Goal: Information Seeking & Learning: Learn about a topic

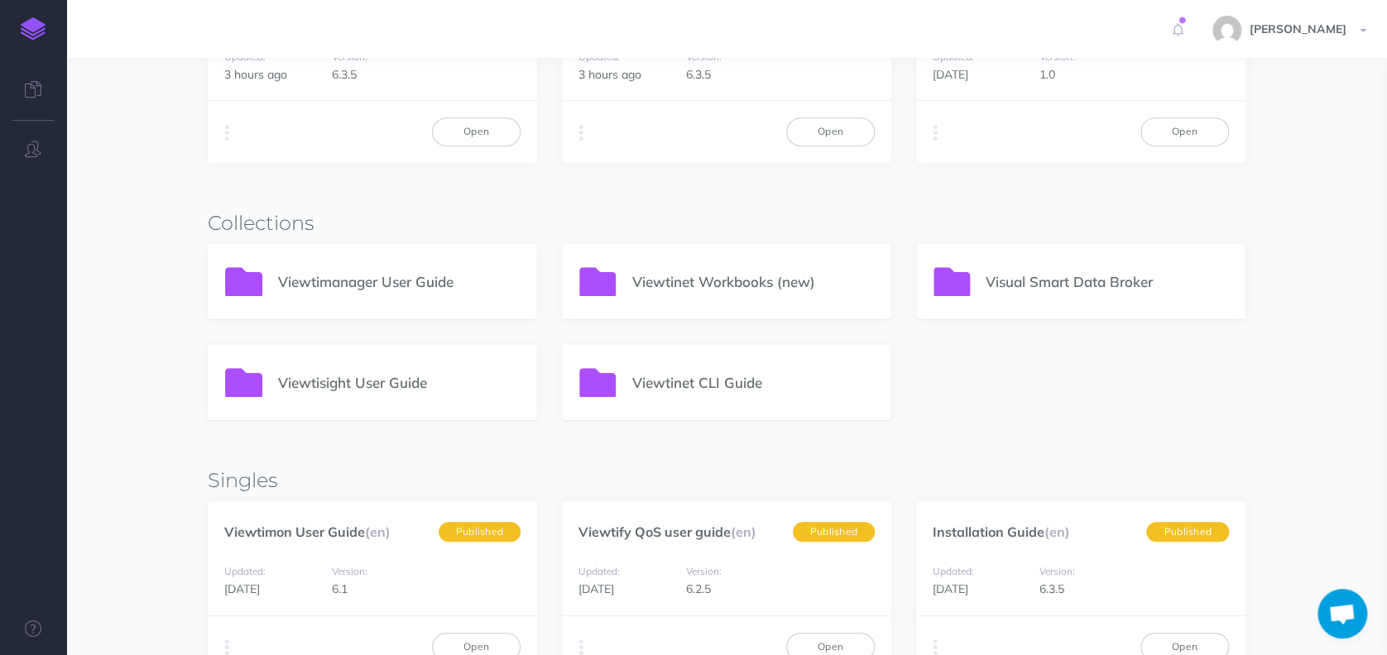
scroll to position [191, 0]
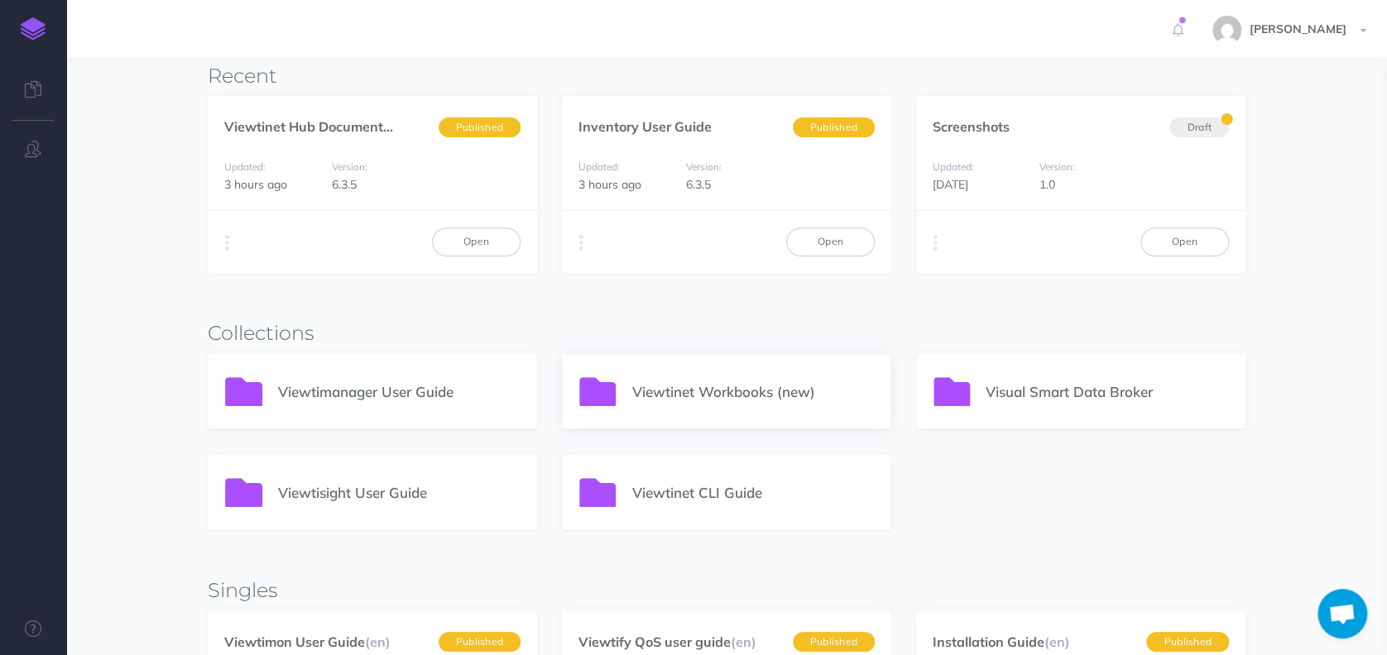
click at [727, 391] on p "Viewtinet Workbooks (new)" at bounding box center [752, 392] width 242 height 22
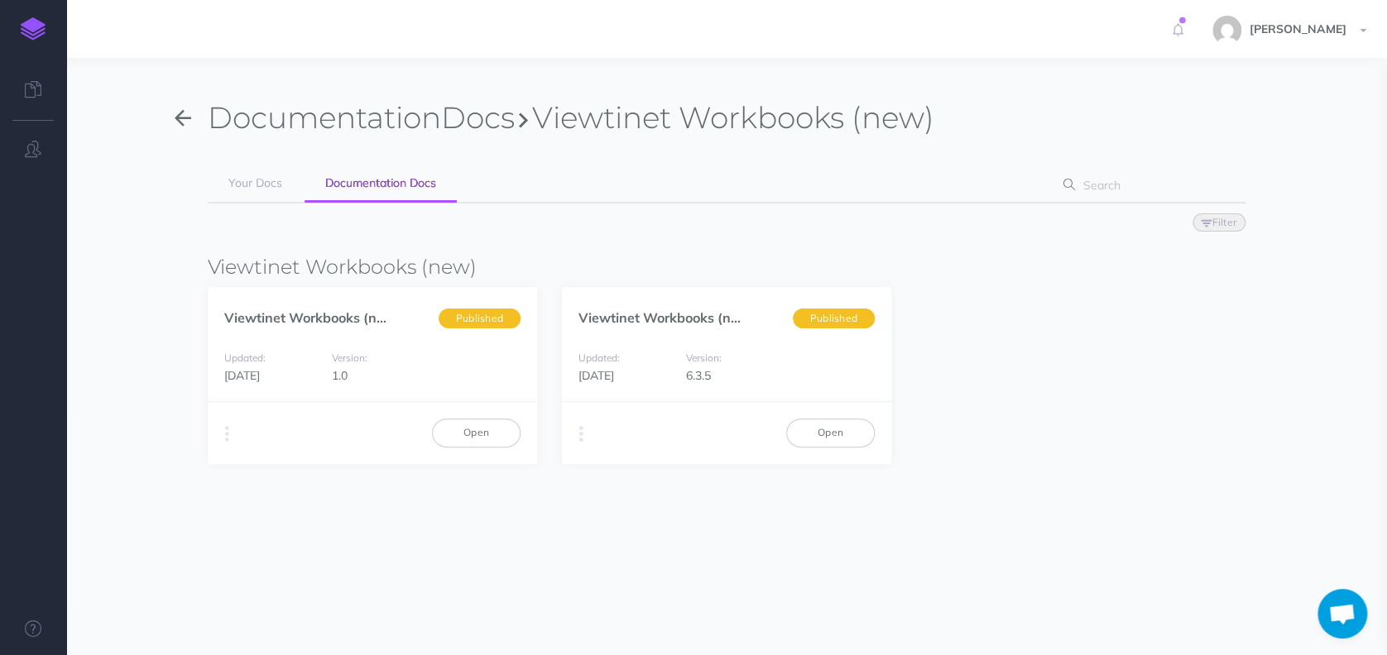
click at [180, 123] on icon "button" at bounding box center [183, 118] width 17 height 25
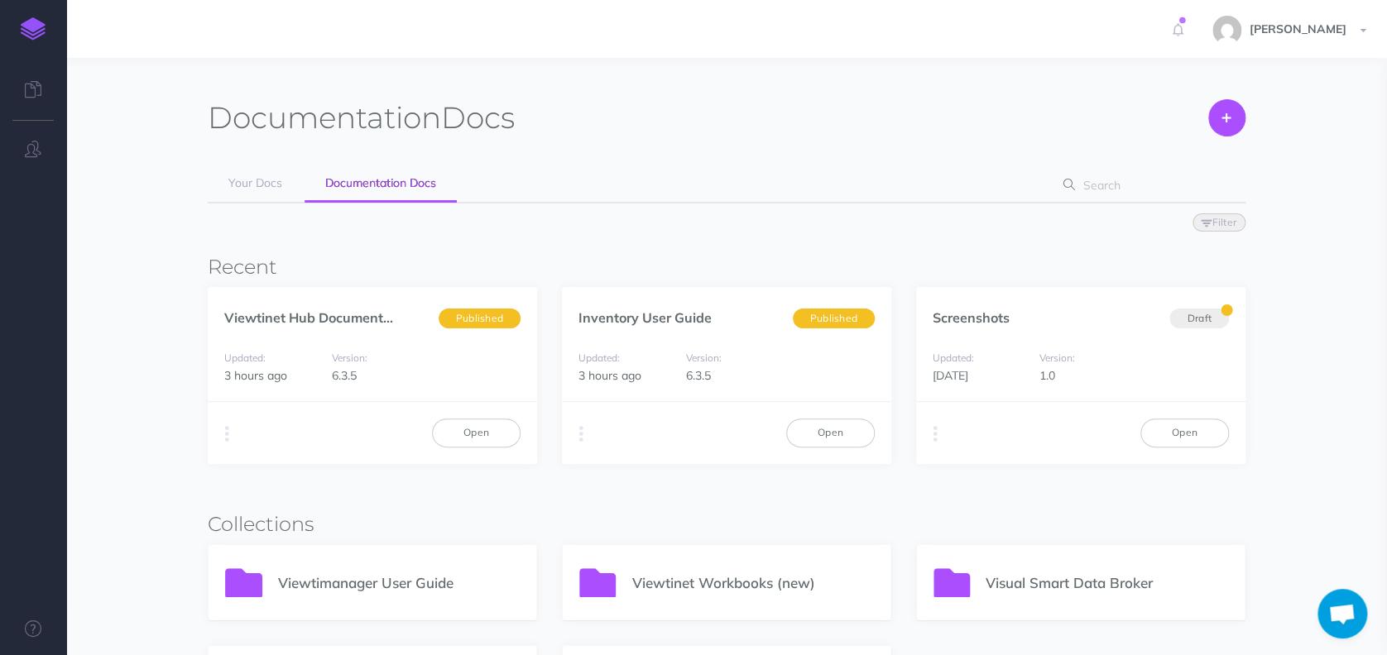
click at [39, 20] on img at bounding box center [33, 28] width 25 height 23
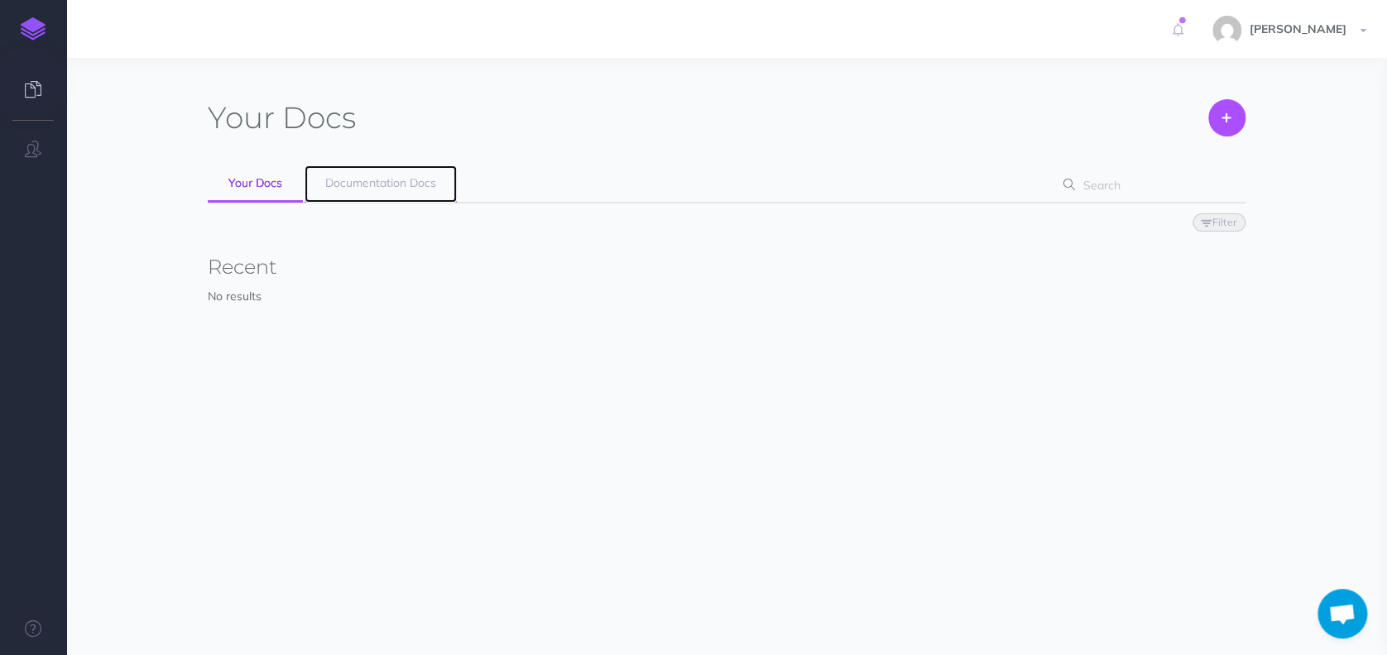
click at [384, 180] on span "Documentation Docs" at bounding box center [380, 182] width 111 height 15
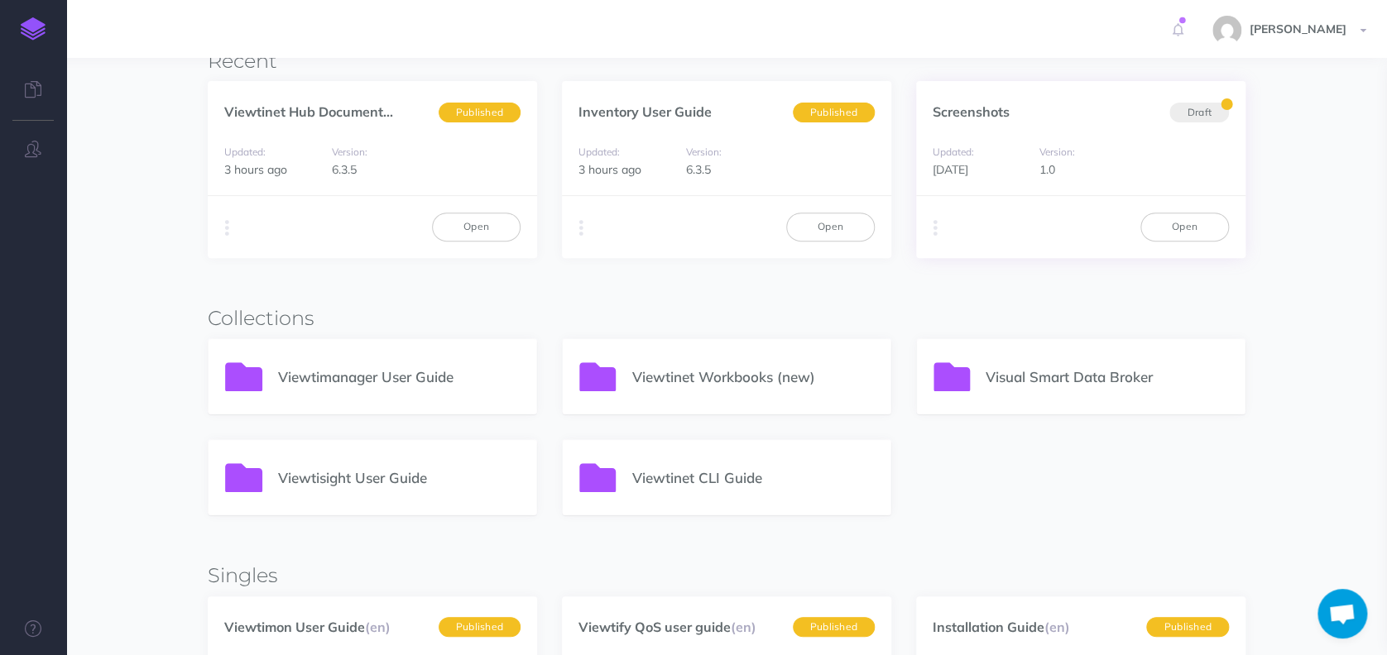
scroll to position [191, 0]
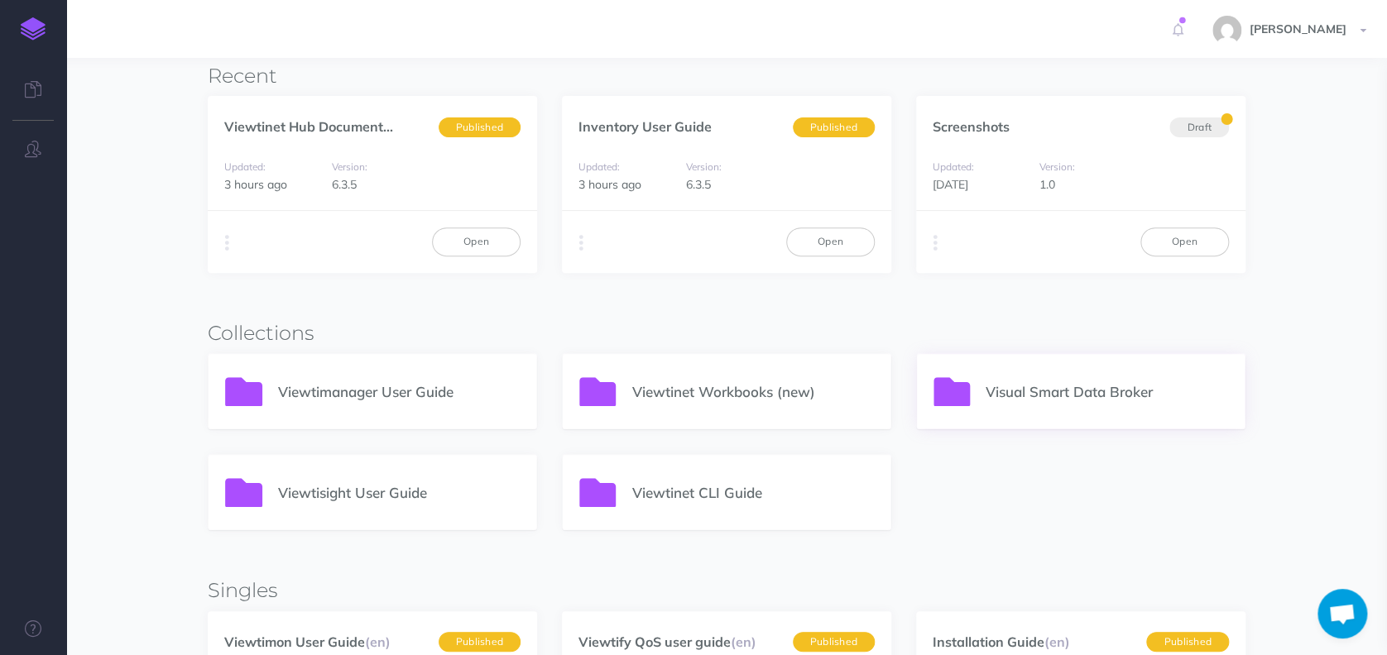
click at [1049, 386] on p "Visual Smart Data Broker" at bounding box center [1106, 392] width 242 height 22
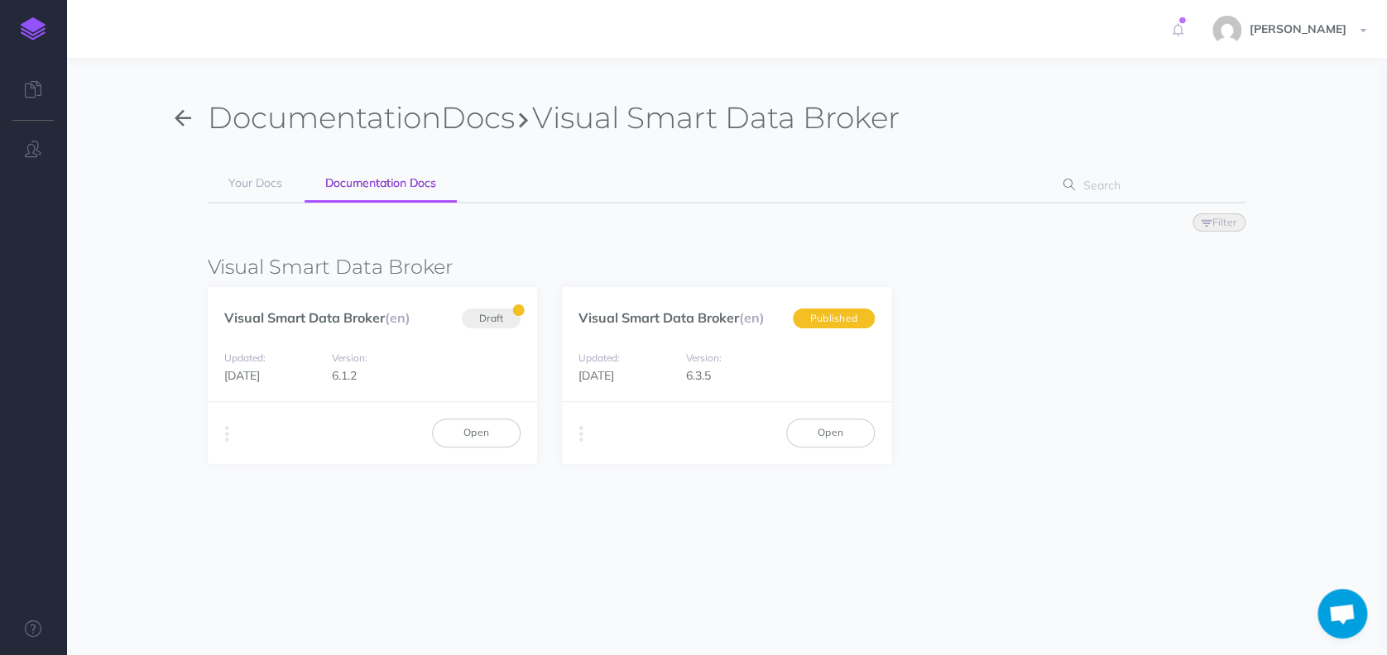
click at [183, 124] on icon "button" at bounding box center [183, 118] width 17 height 25
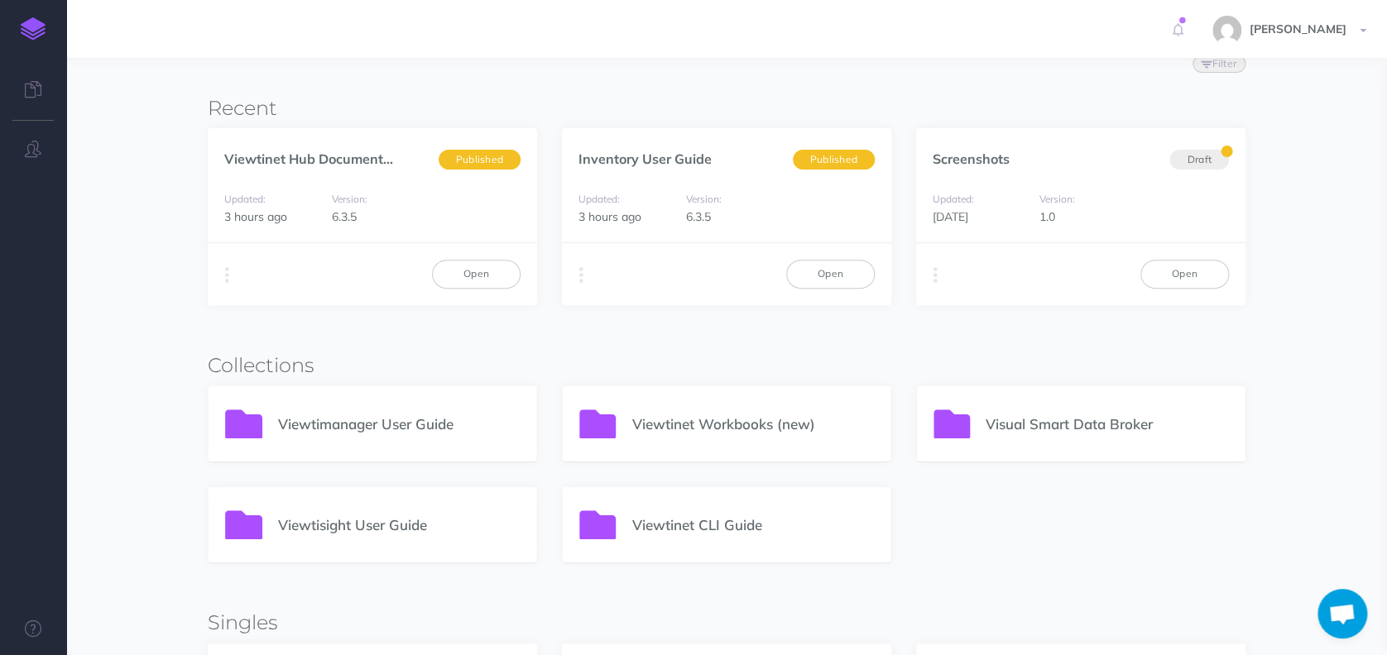
scroll to position [220, 0]
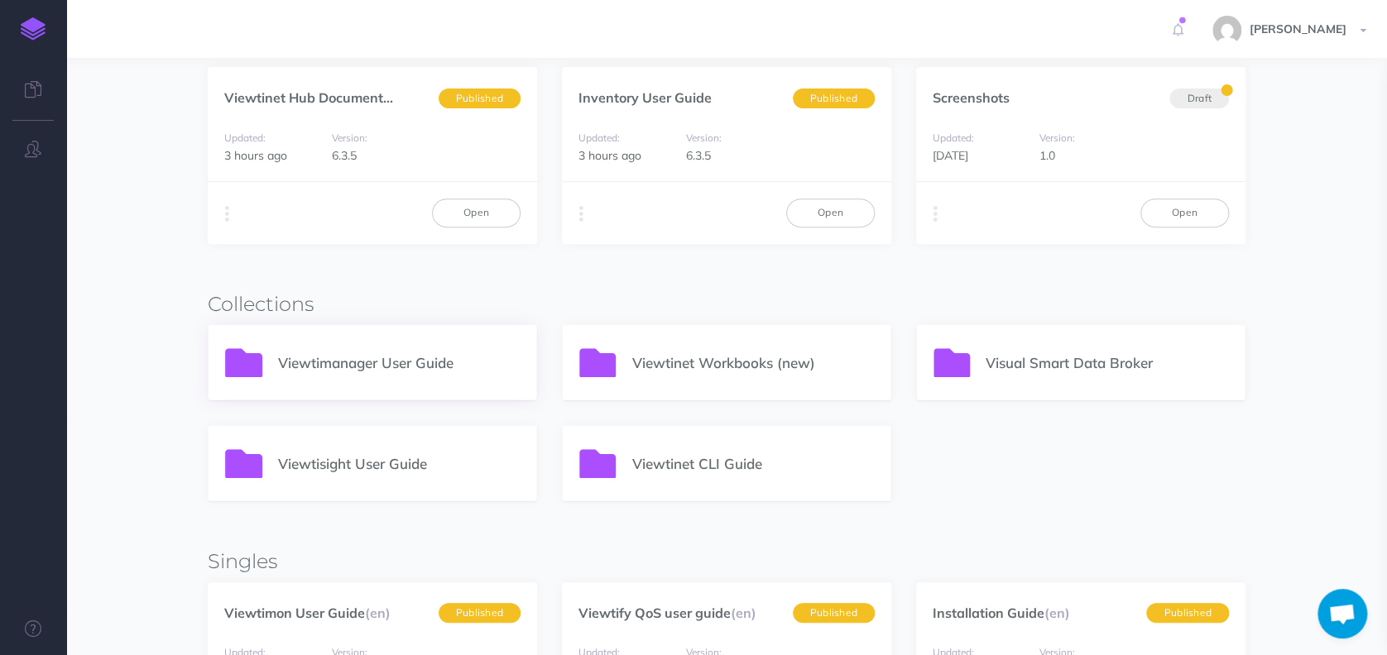
click at [334, 362] on p "Viewtimanager User Guide" at bounding box center [399, 363] width 242 height 22
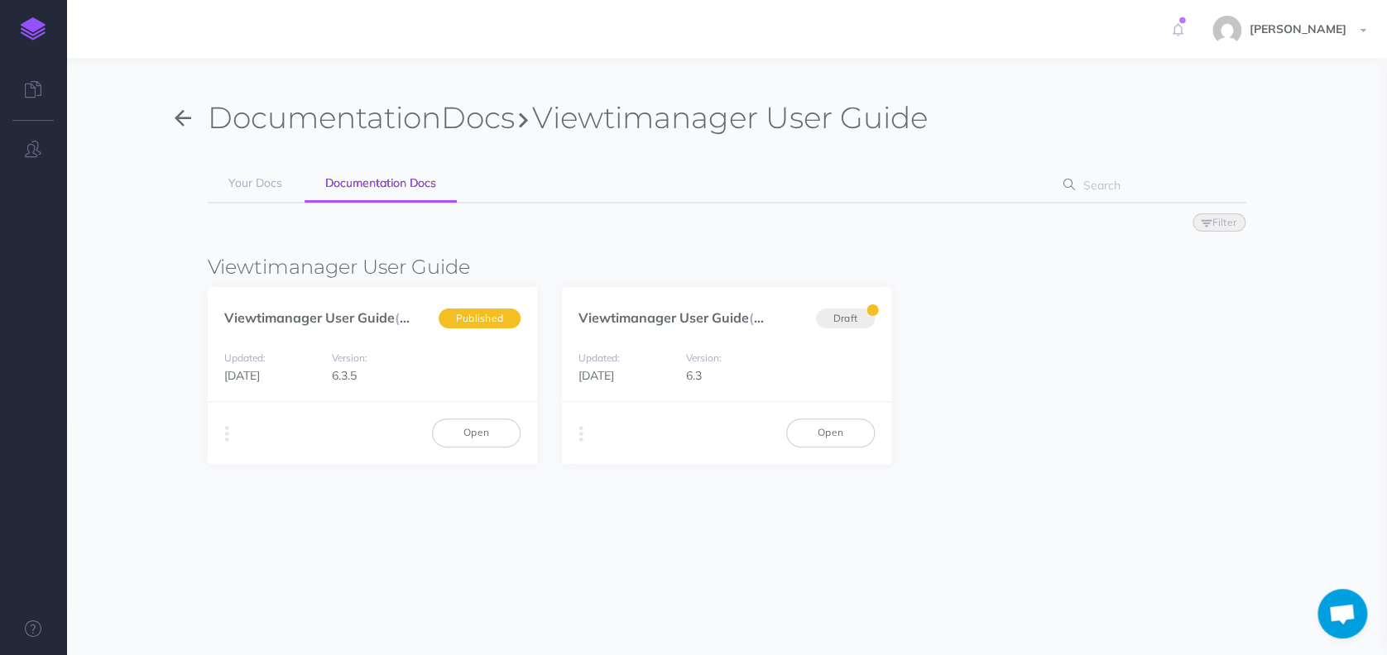
click at [194, 125] on button "button" at bounding box center [183, 118] width 50 height 38
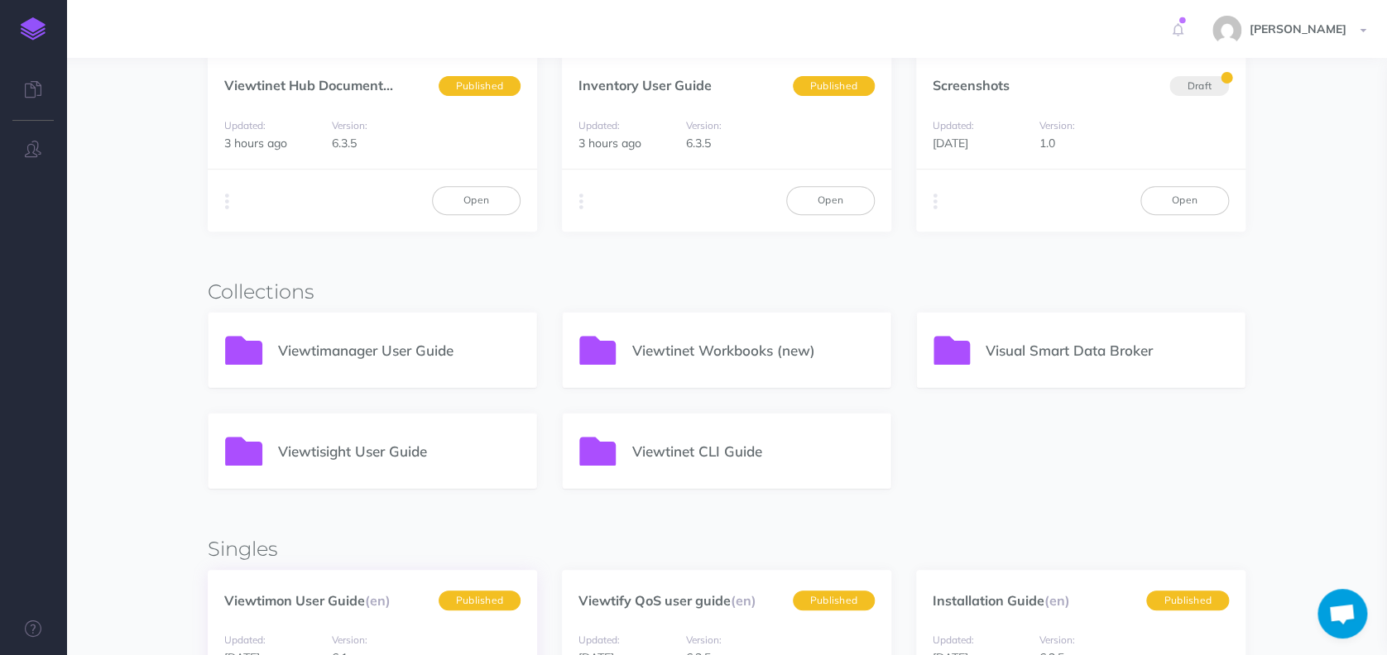
scroll to position [331, 0]
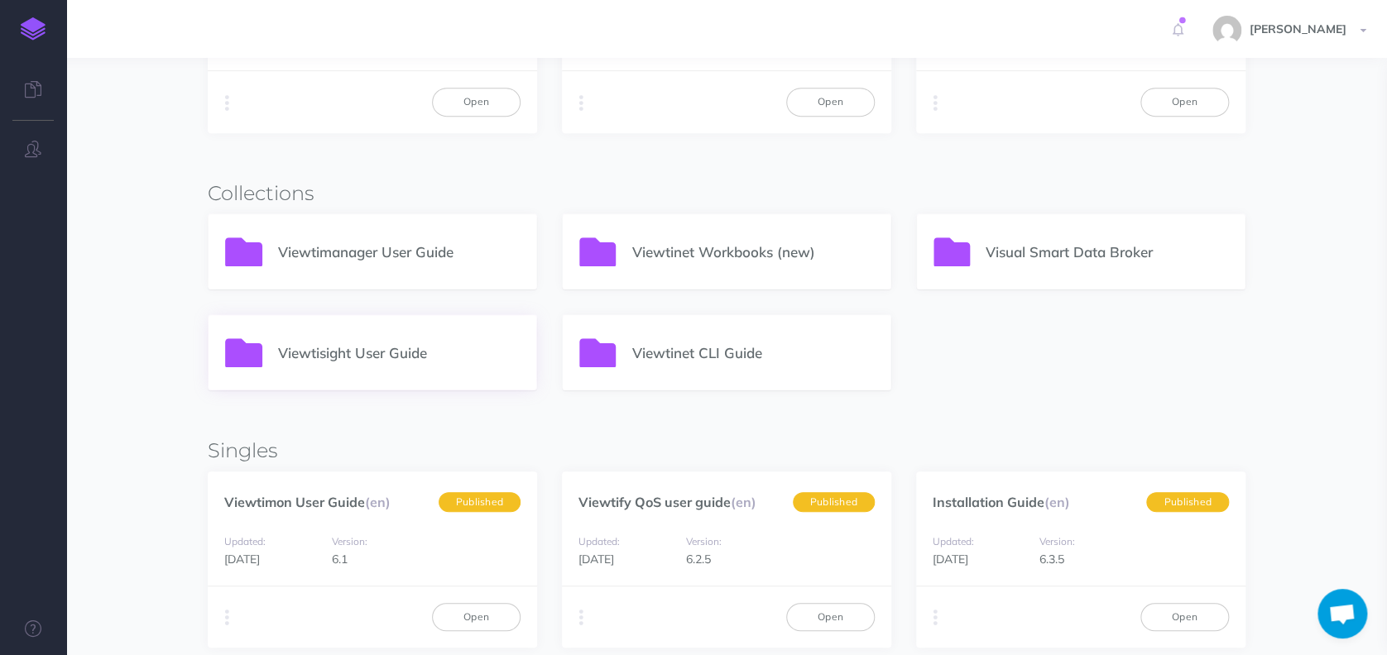
click at [366, 347] on p "Viewtisight User Guide" at bounding box center [399, 353] width 242 height 22
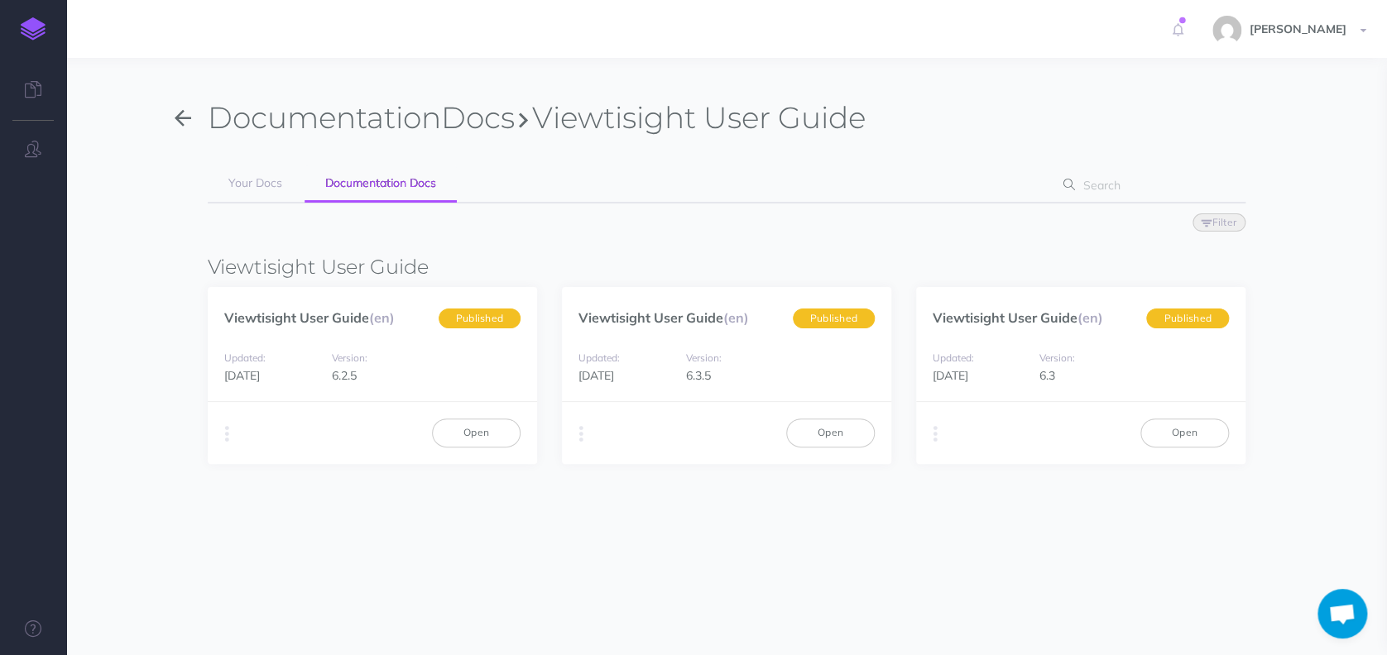
click at [192, 124] on button "button" at bounding box center [183, 118] width 50 height 38
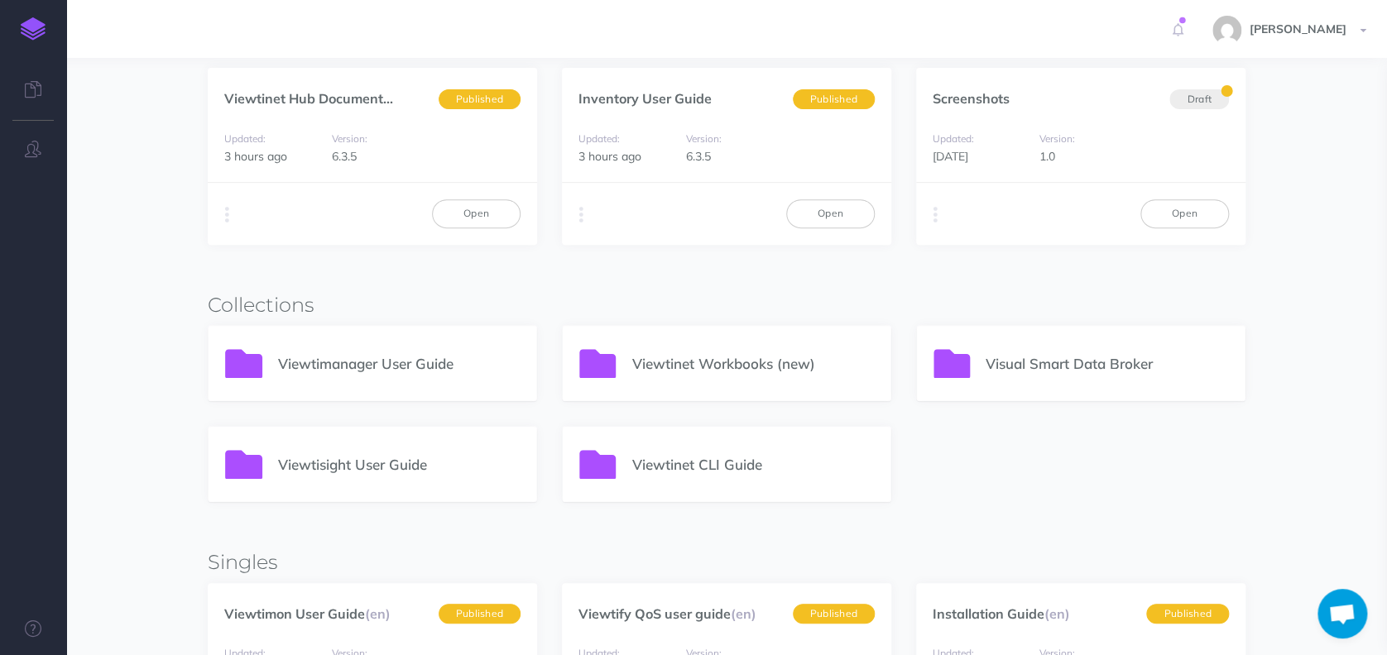
scroll to position [220, 0]
